Goal: Find specific page/section: Find specific page/section

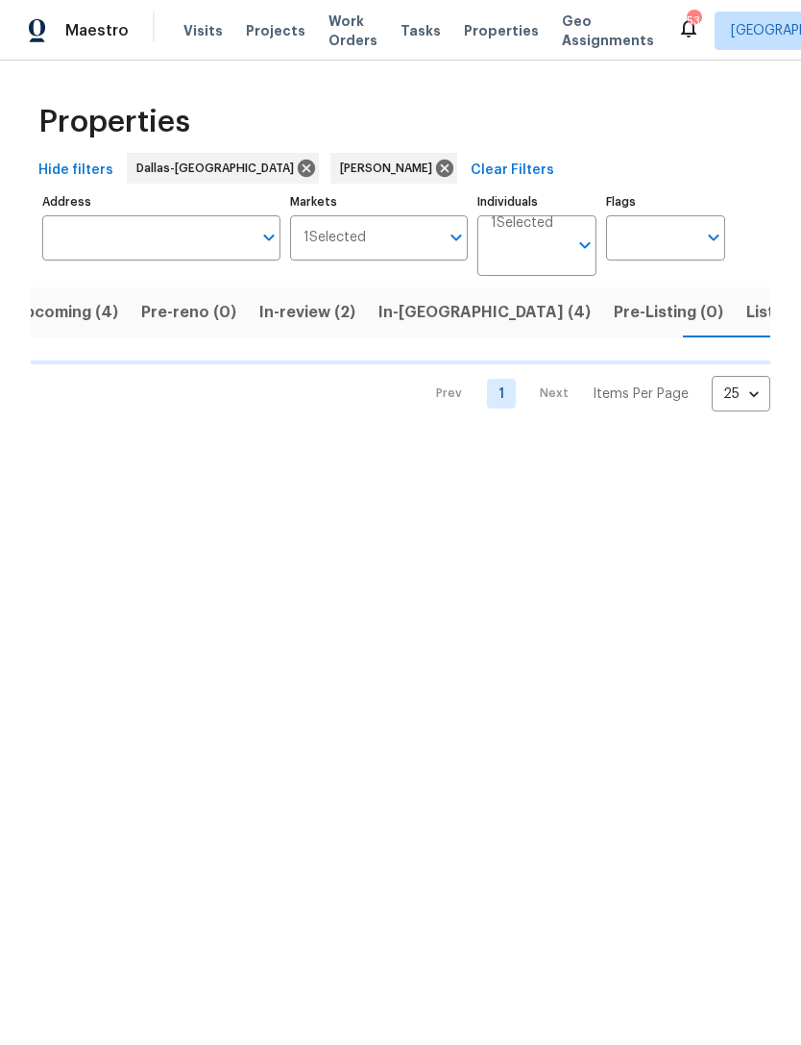
scroll to position [0, 36]
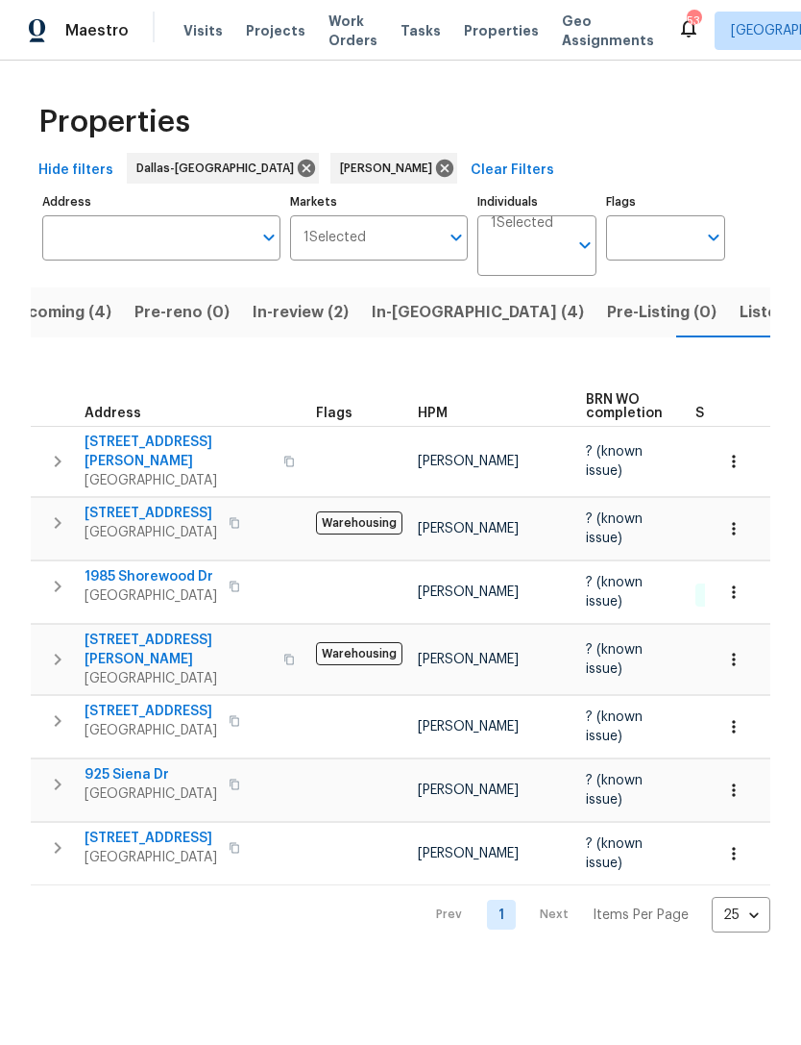
click at [740, 314] on span "Listed (10)" at bounding box center [780, 312] width 81 height 27
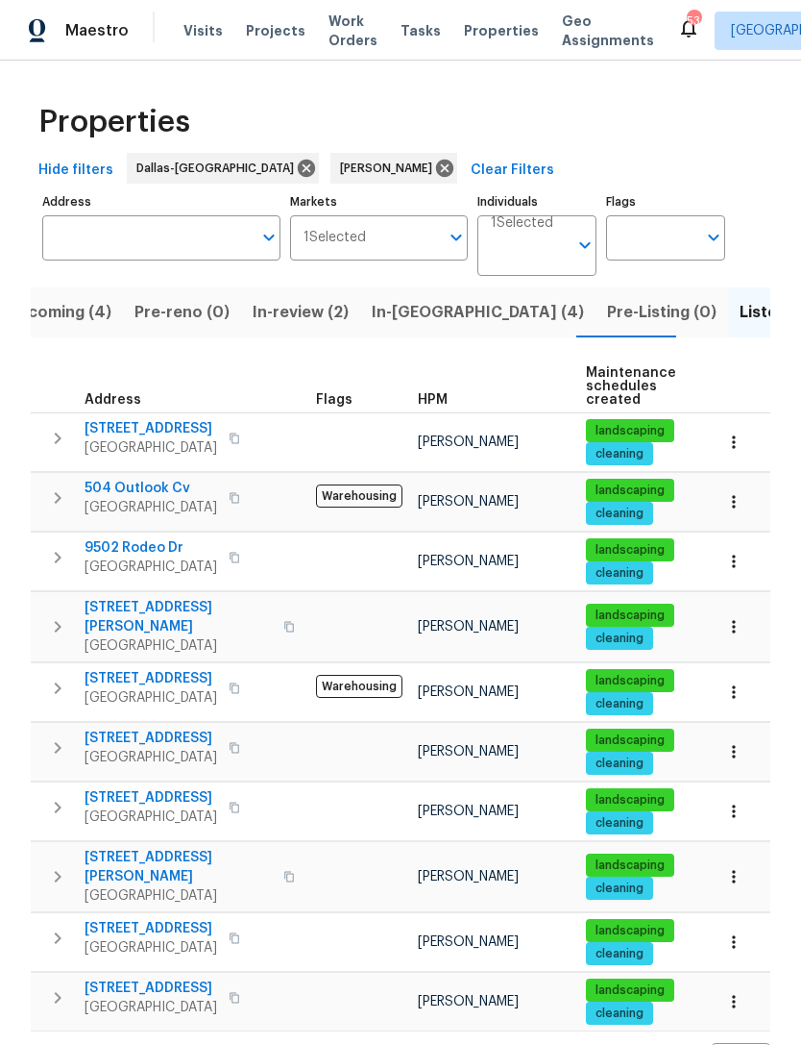
click at [409, 296] on button "In-[GEOGRAPHIC_DATA] (4)" at bounding box center [477, 312] width 235 height 50
